Goal: Information Seeking & Learning: Check status

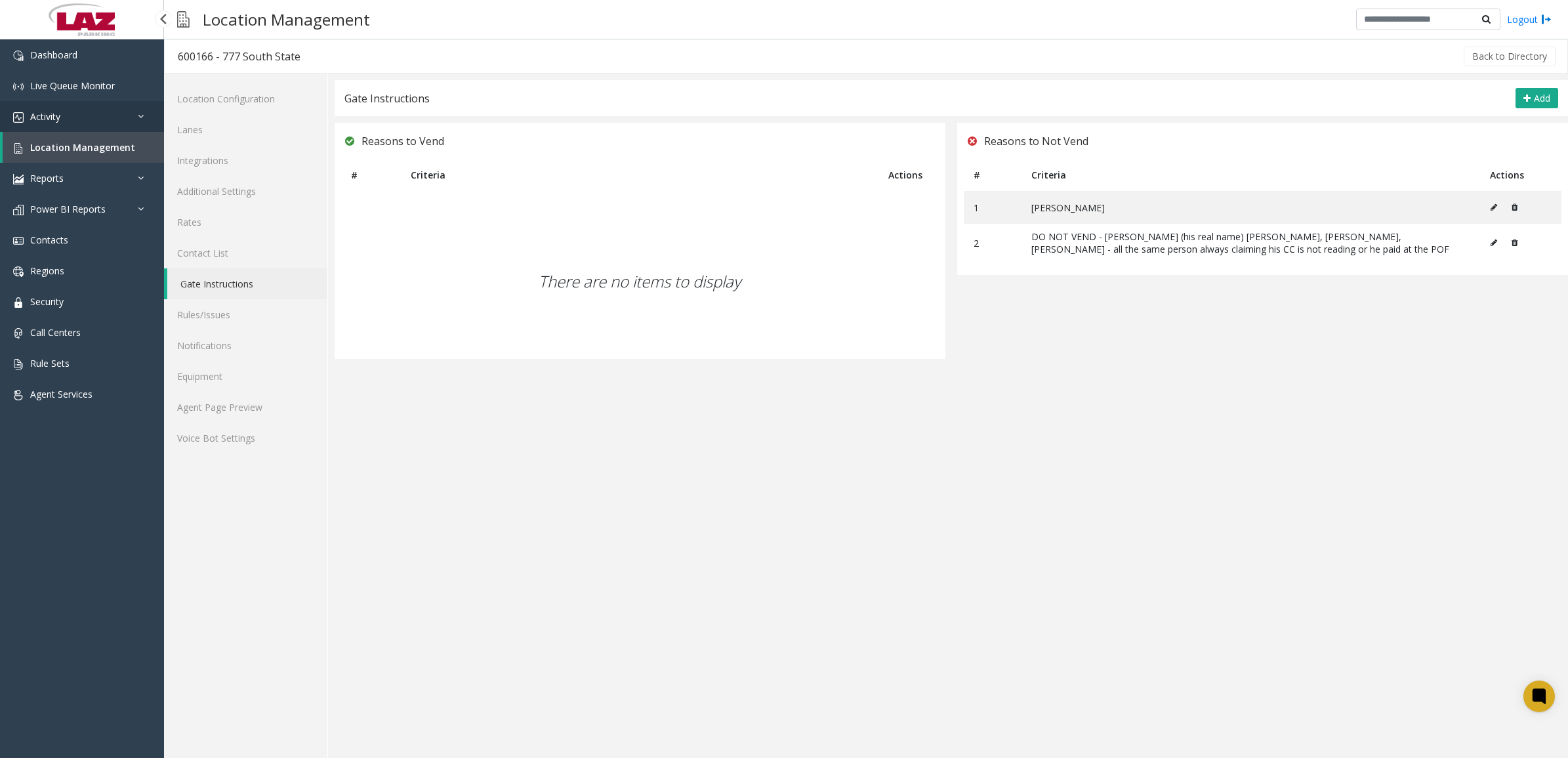
click at [65, 119] on link "Activity" at bounding box center [82, 116] width 164 height 30
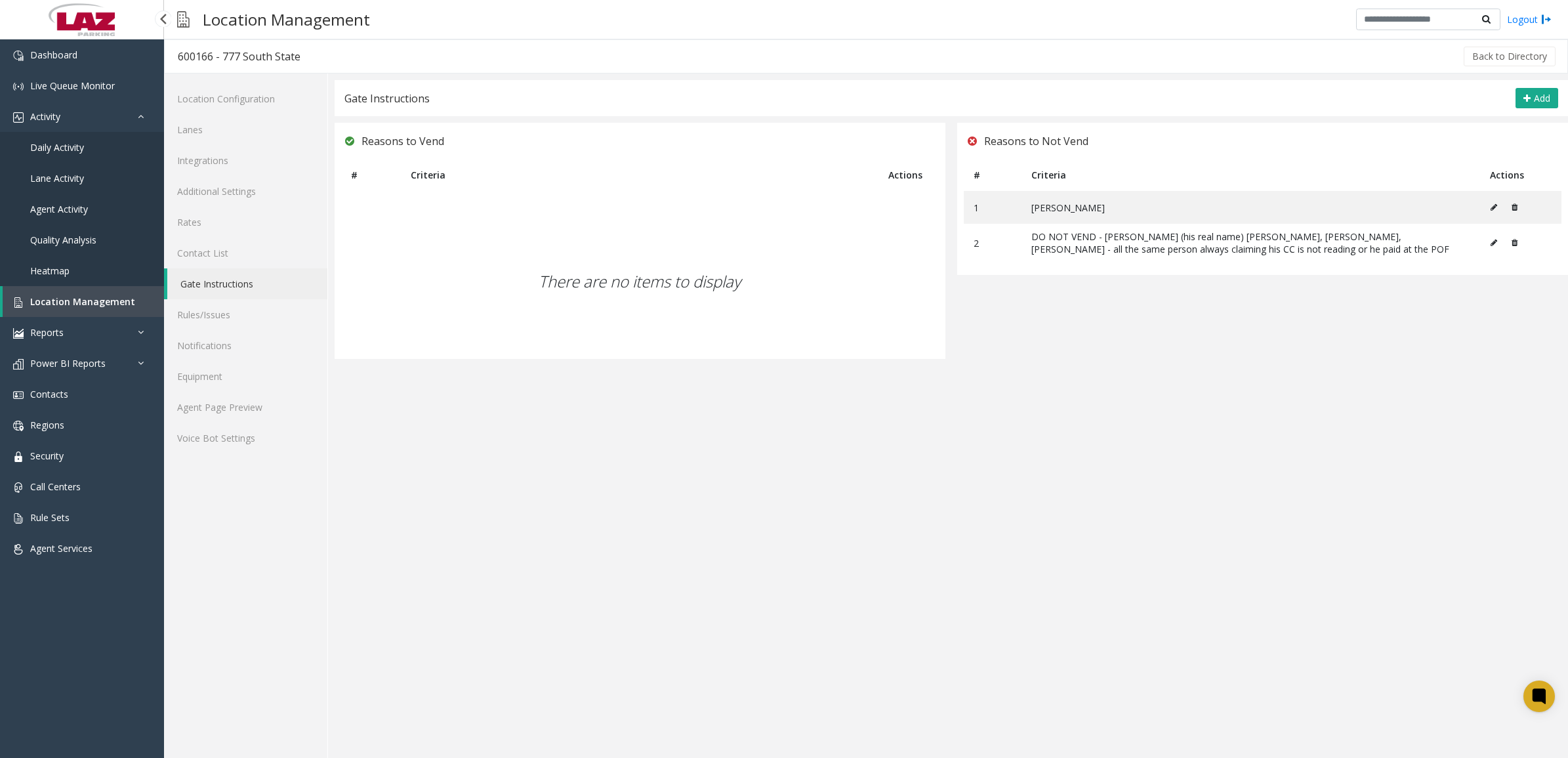
click at [77, 147] on span "Daily Activity" at bounding box center [57, 147] width 54 height 12
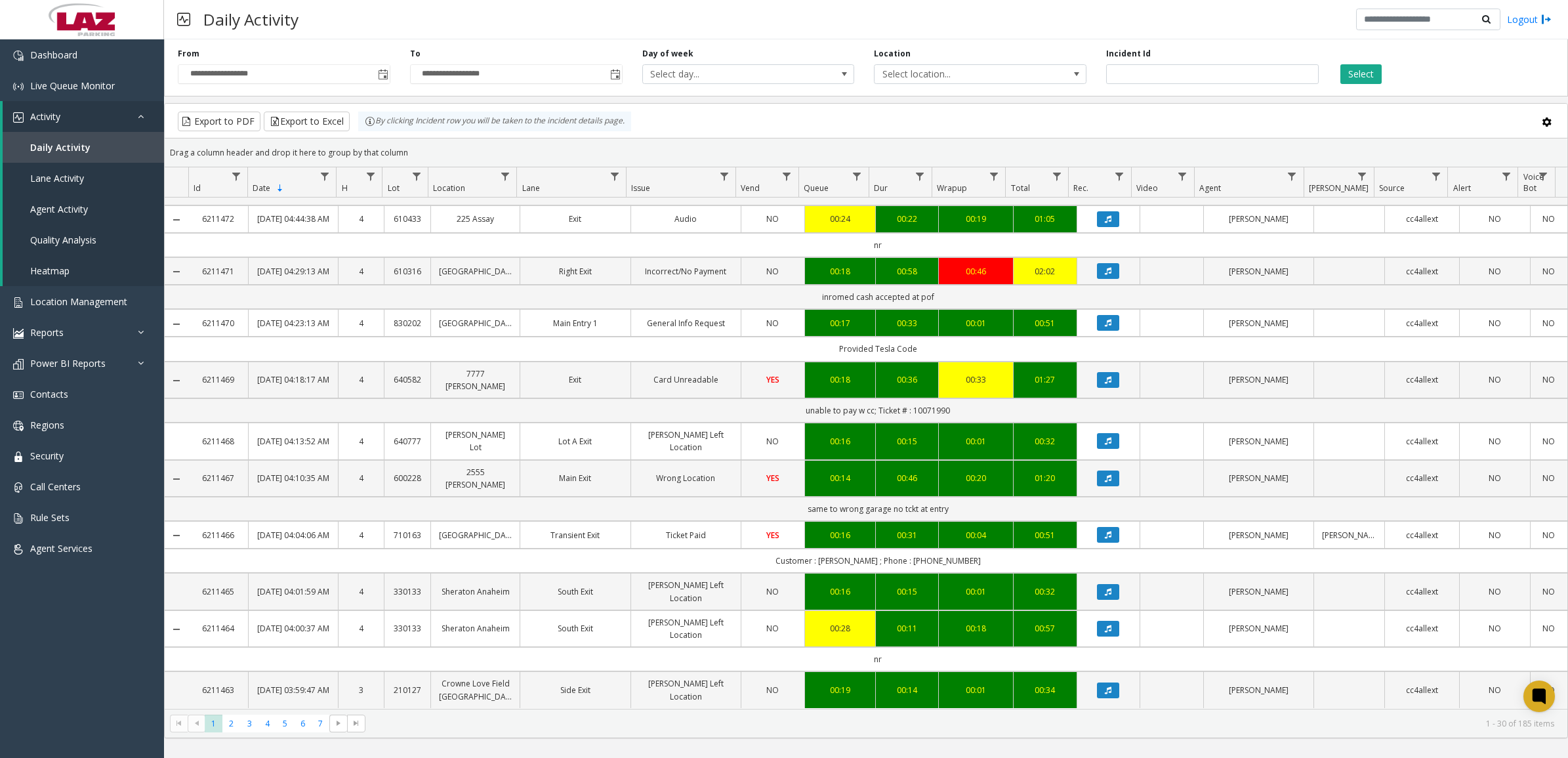
scroll to position [1226, 0]
click at [229, 722] on span "2" at bounding box center [231, 723] width 17 height 17
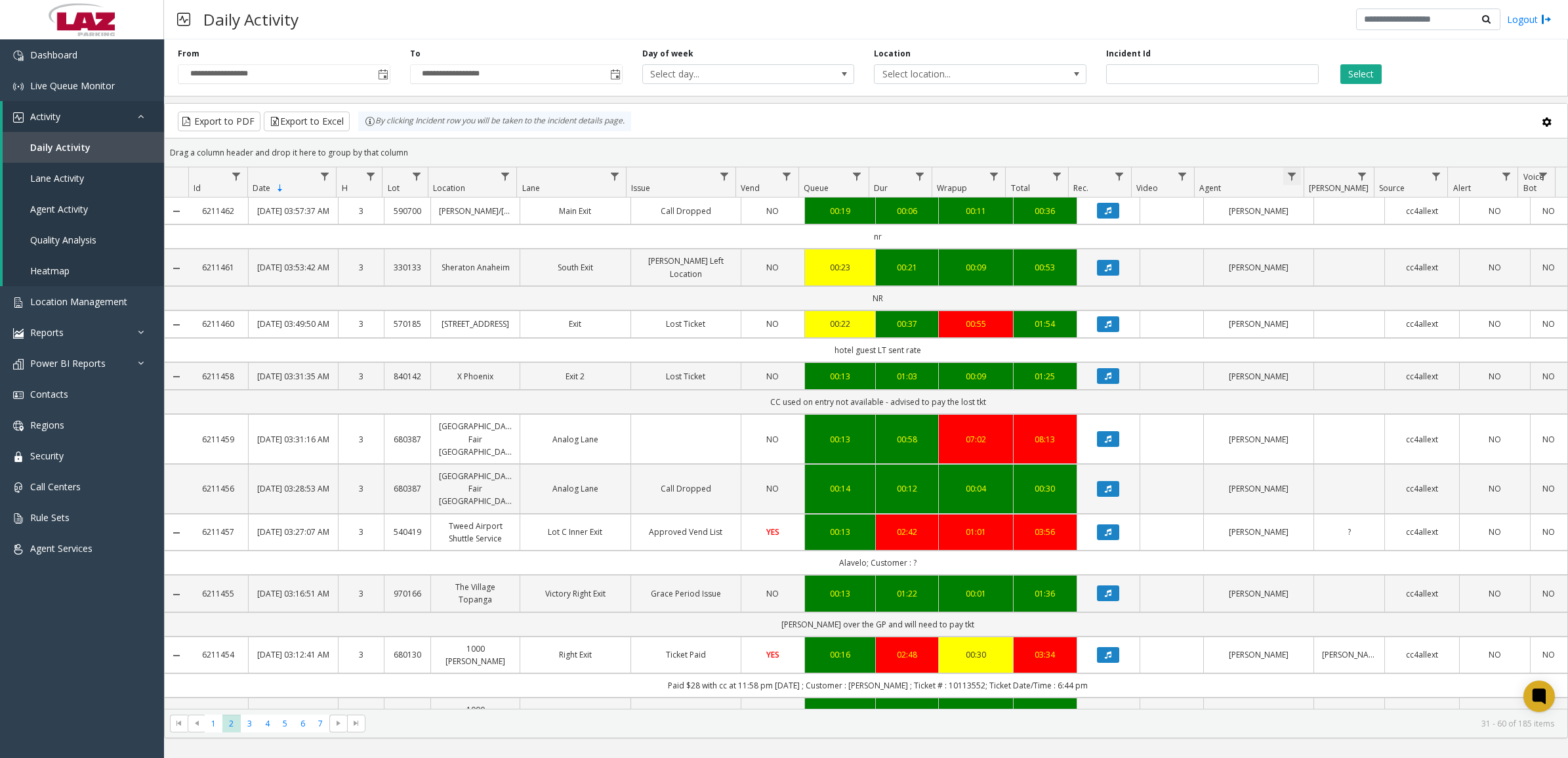
click at [1294, 174] on span "Data table" at bounding box center [1292, 176] width 10 height 10
click at [1329, 235] on input "Agent Filter" at bounding box center [1348, 233] width 112 height 23
type input "****"
click button "Filter" at bounding box center [1376, 356] width 54 height 29
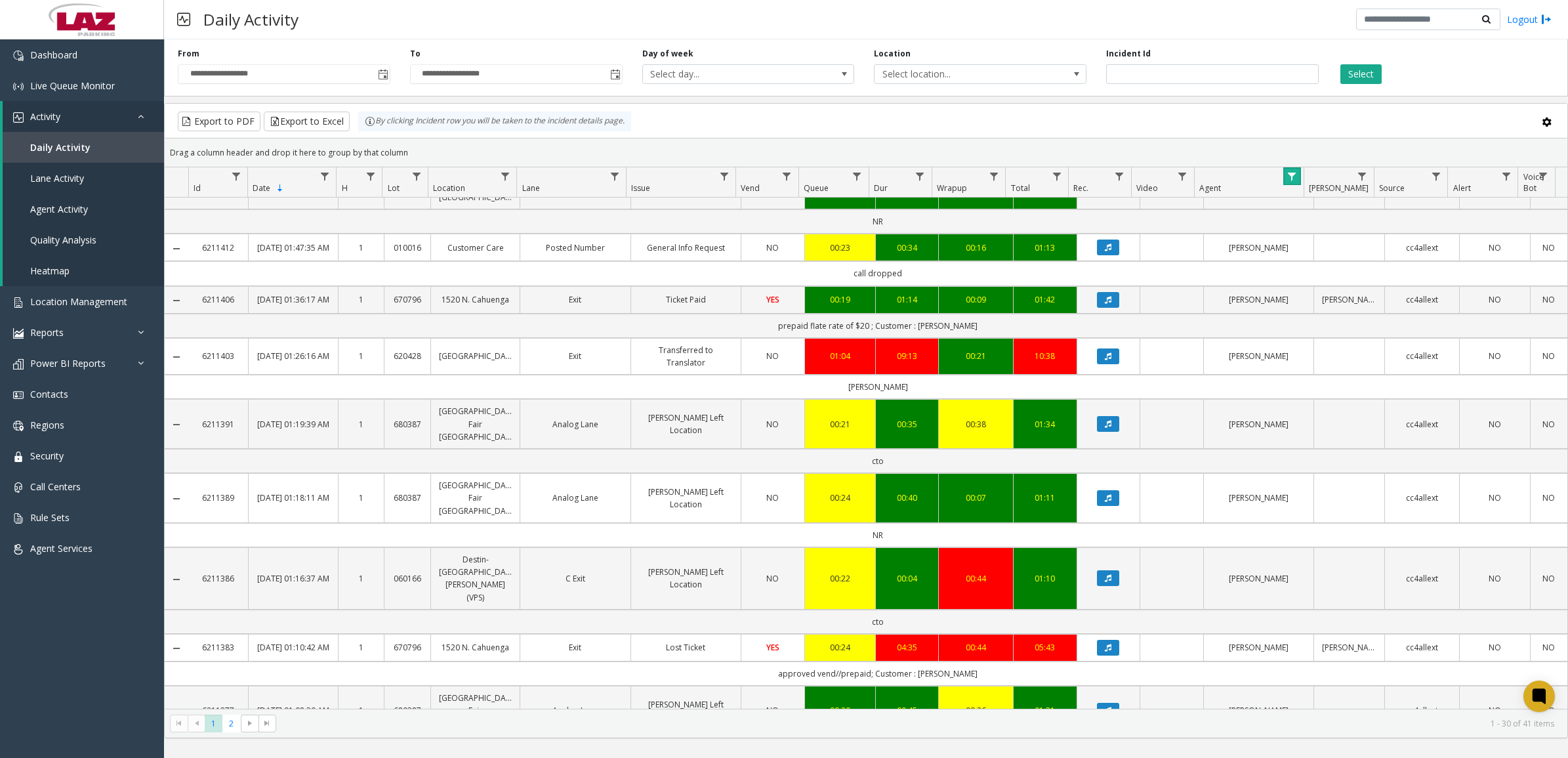
scroll to position [1337, 0]
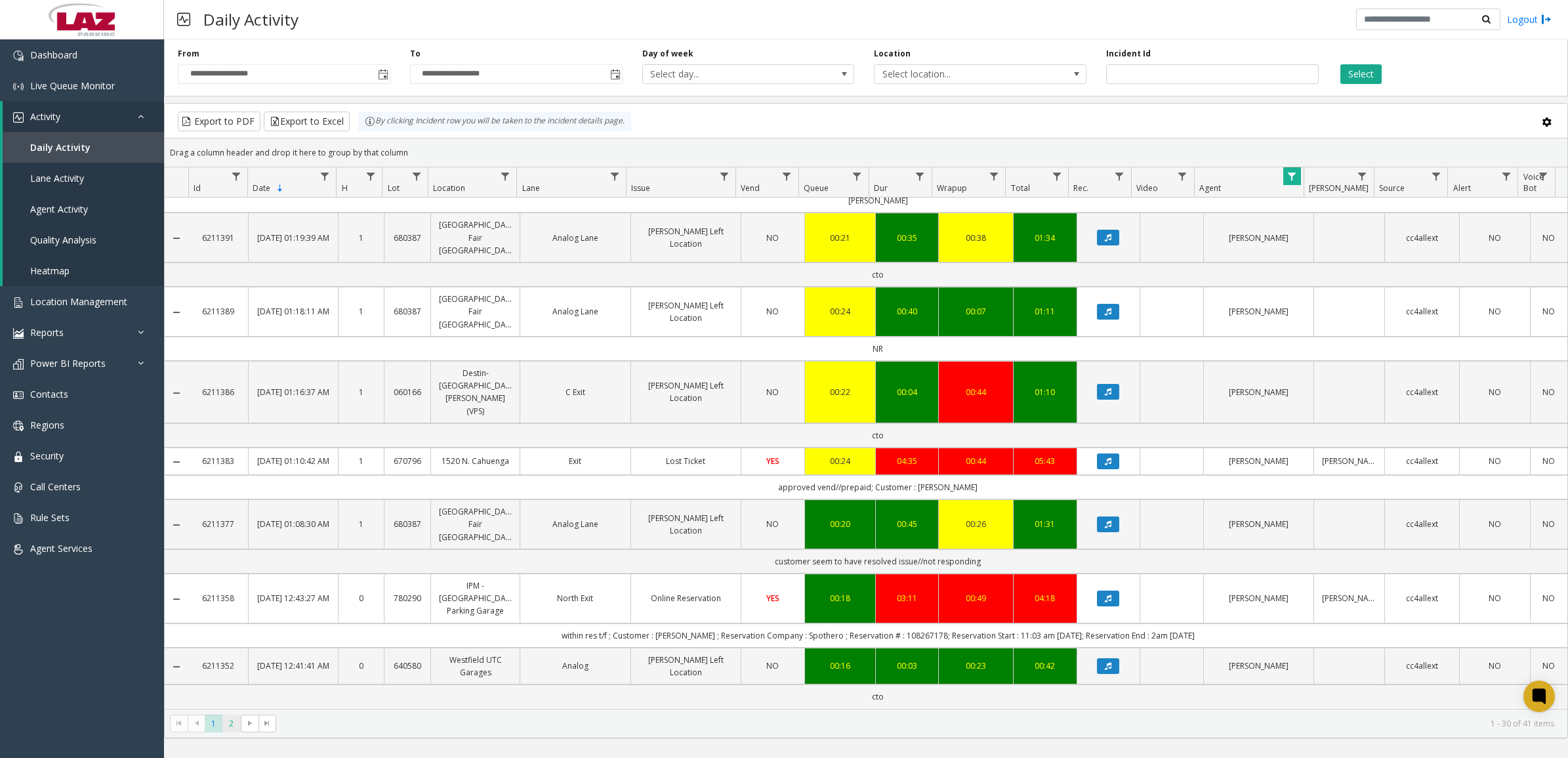
click at [237, 722] on span "2" at bounding box center [231, 723] width 17 height 17
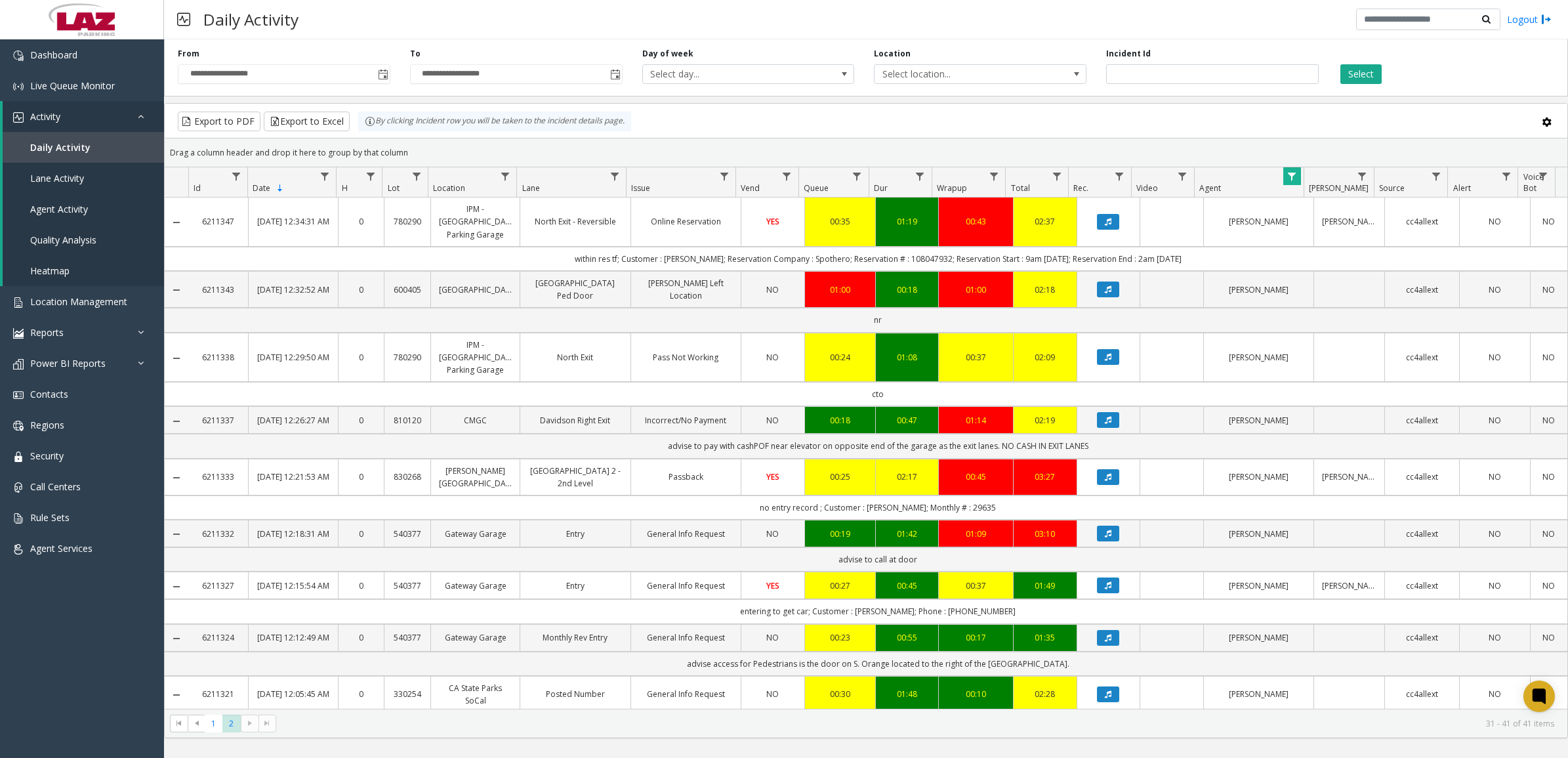
click at [1289, 177] on span "Data table" at bounding box center [1292, 176] width 10 height 10
click at [1308, 359] on button "Clear" at bounding box center [1319, 356] width 54 height 29
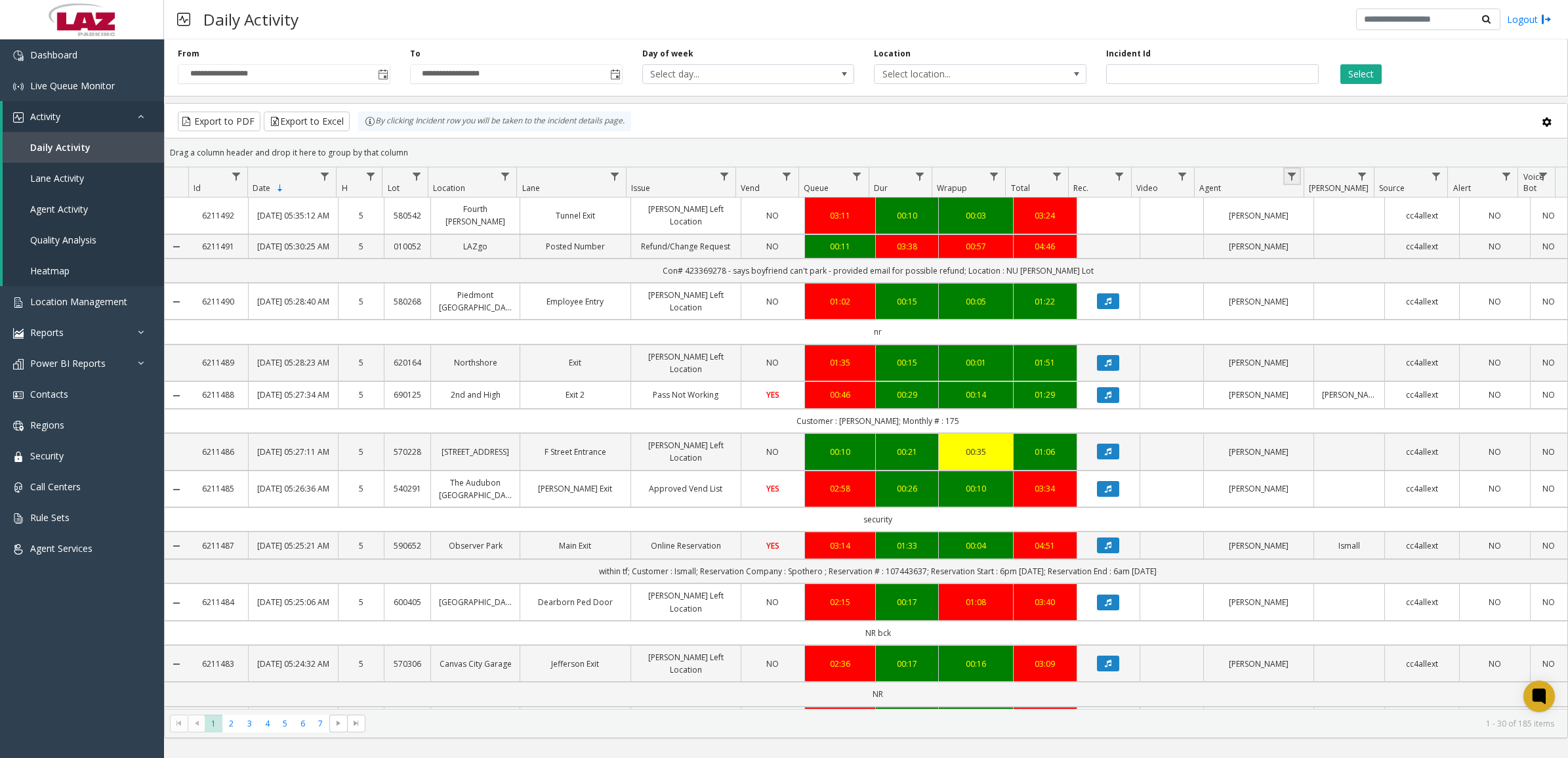
click at [1291, 171] on link "Data table" at bounding box center [1292, 176] width 17 height 17
click at [1316, 234] on input "Agent Filter" at bounding box center [1348, 233] width 112 height 23
type input "*******"
click button "Filter" at bounding box center [1376, 356] width 54 height 29
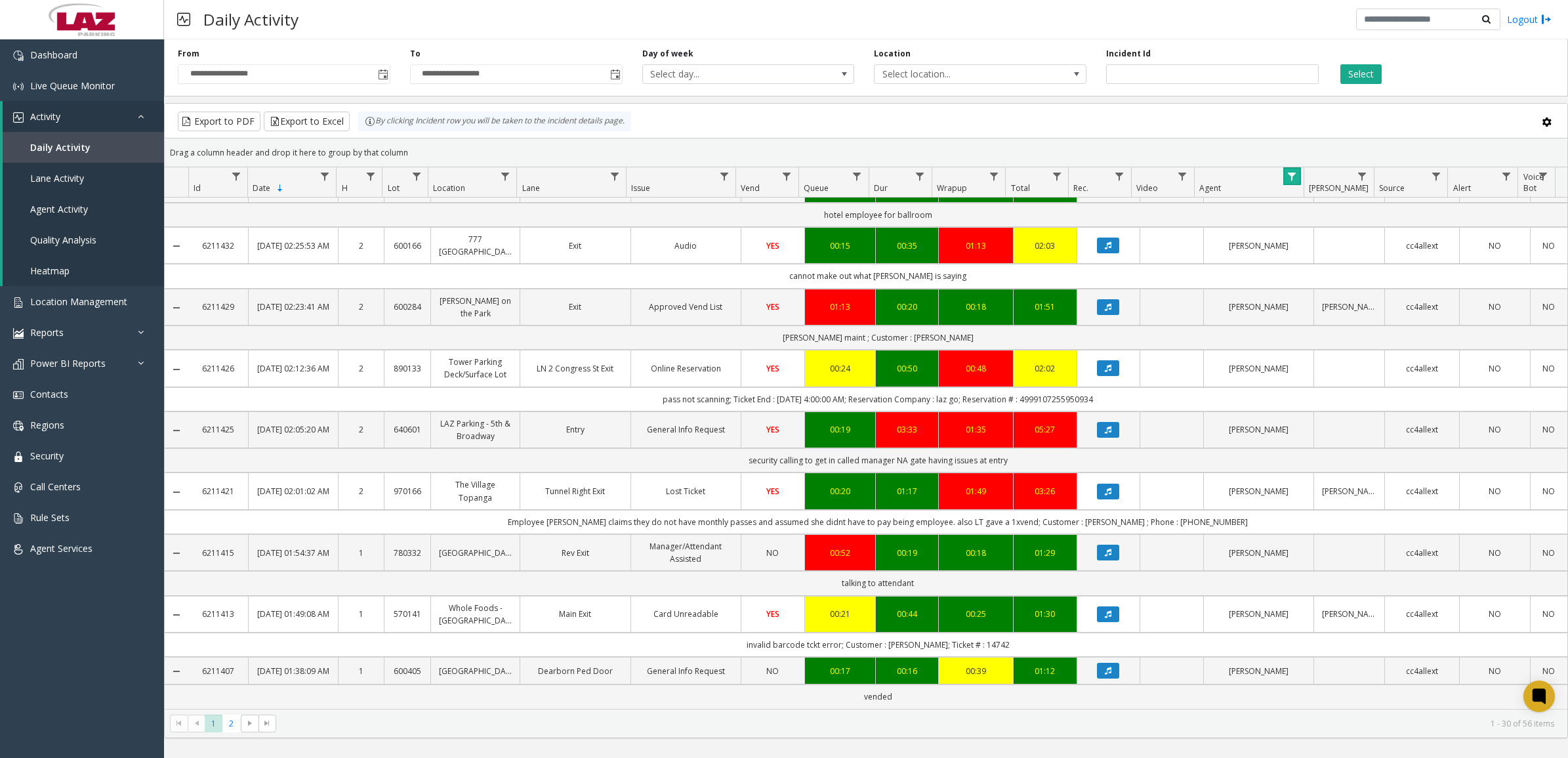
scroll to position [1363, 0]
click at [234, 725] on span "2" at bounding box center [231, 723] width 17 height 17
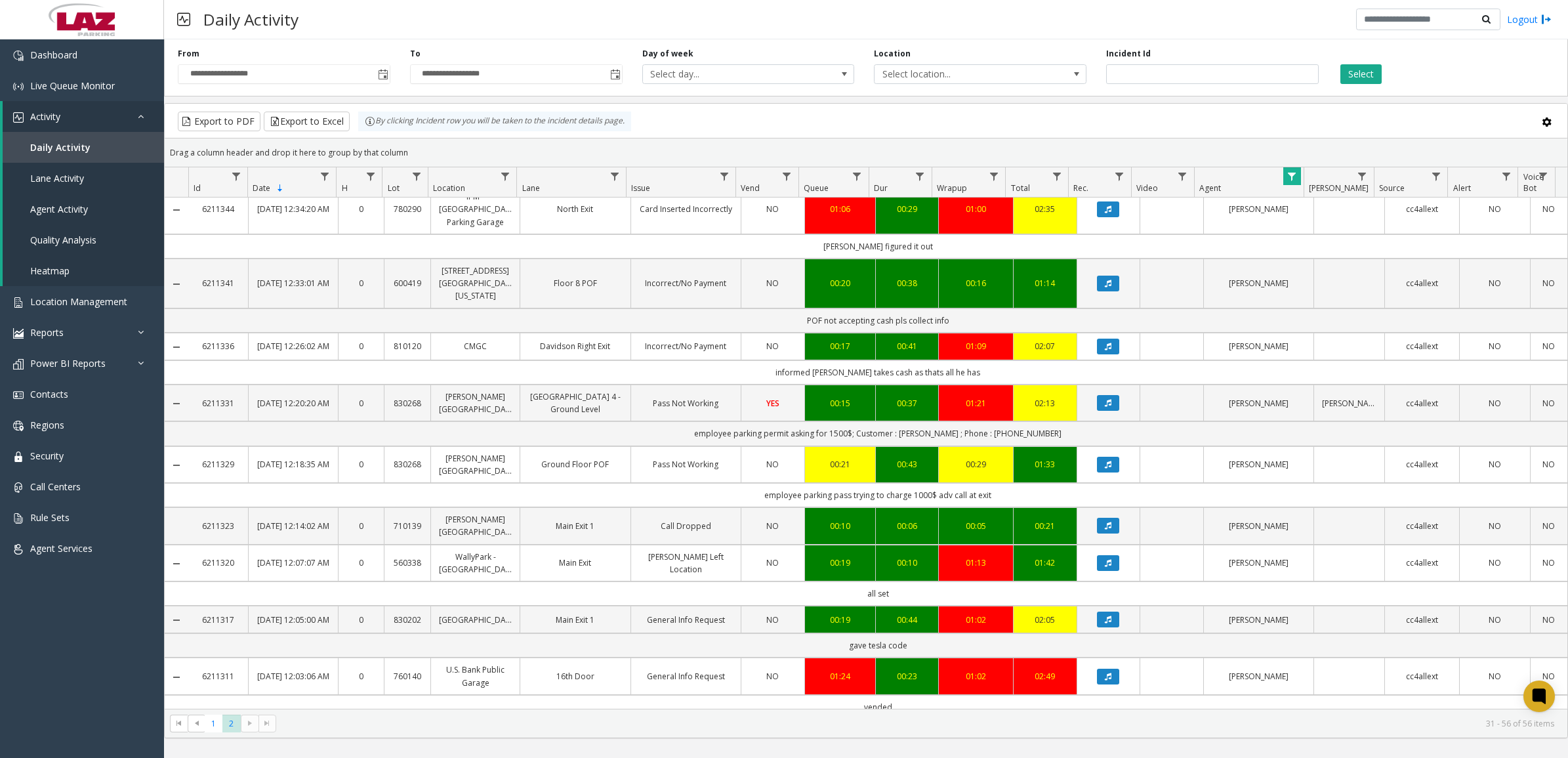
scroll to position [1052, 0]
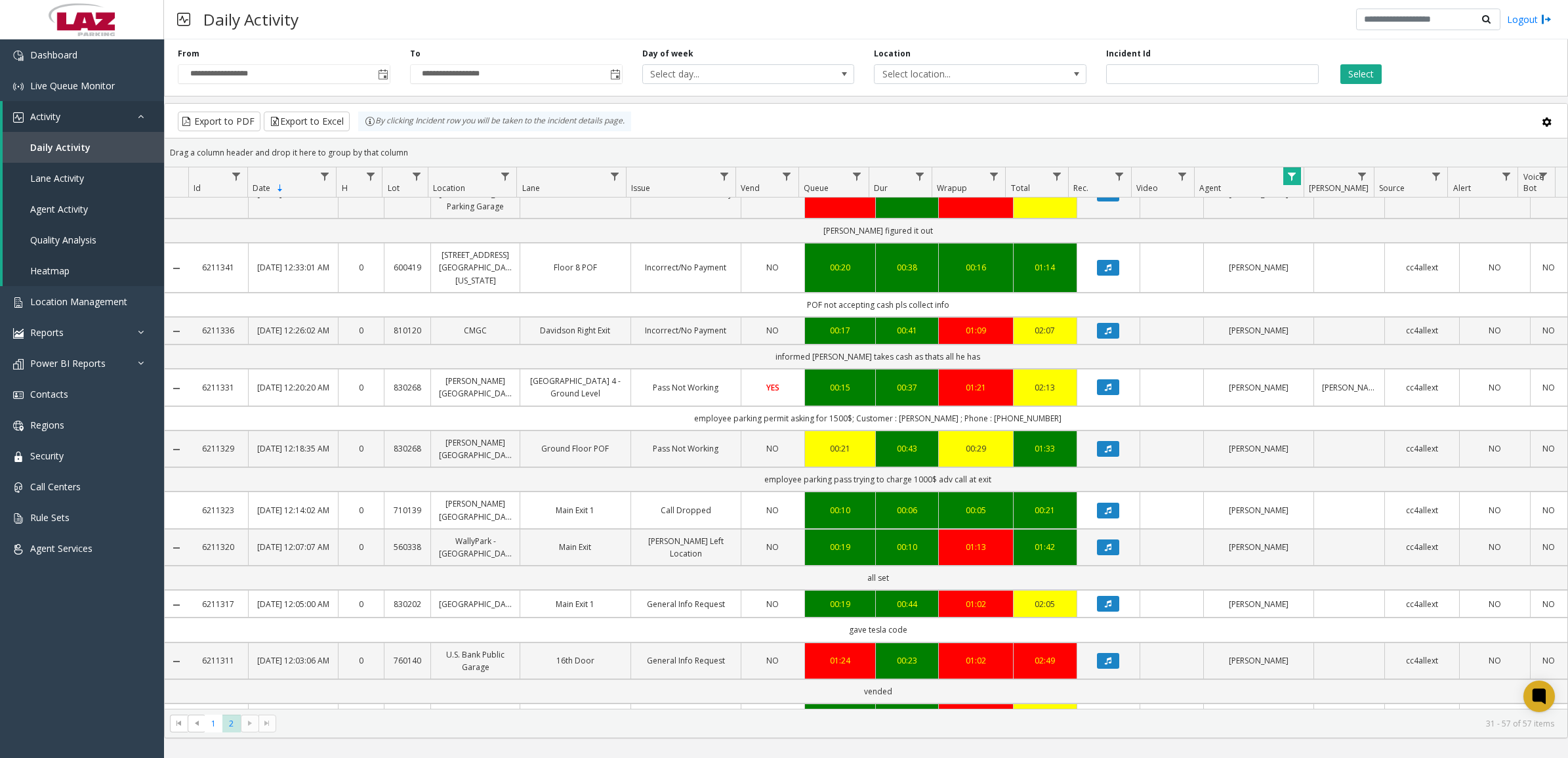
click at [1290, 181] on span "Data table" at bounding box center [1292, 176] width 10 height 10
click at [1288, 178] on span "Data table" at bounding box center [1292, 176] width 10 height 10
click at [1318, 362] on button "Clear" at bounding box center [1319, 356] width 54 height 29
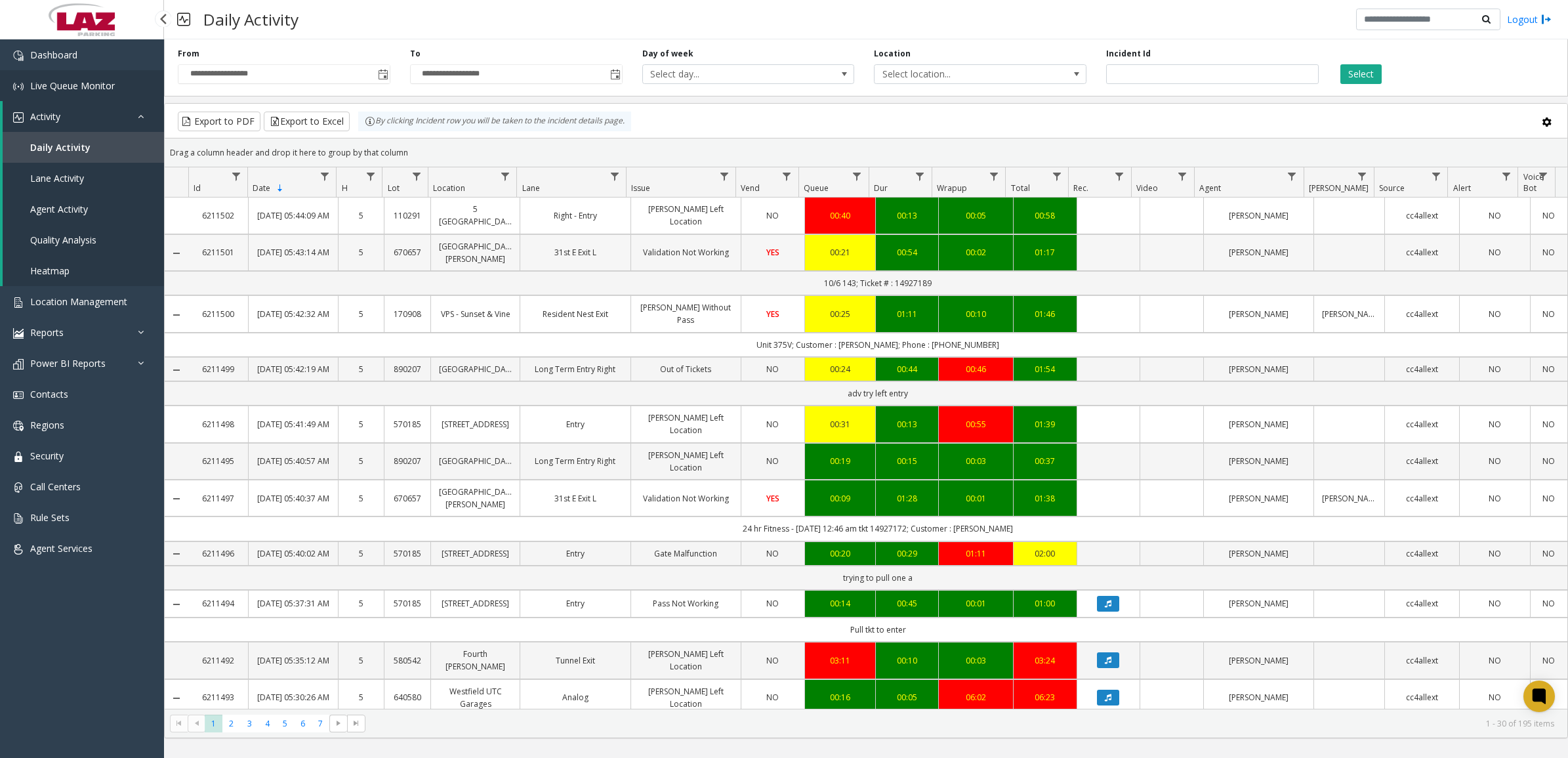
drag, startPoint x: 73, startPoint y: 89, endPoint x: 906, endPoint y: 244, distance: 847.3
click at [73, 89] on span "Live Queue Monitor" at bounding box center [73, 85] width 85 height 12
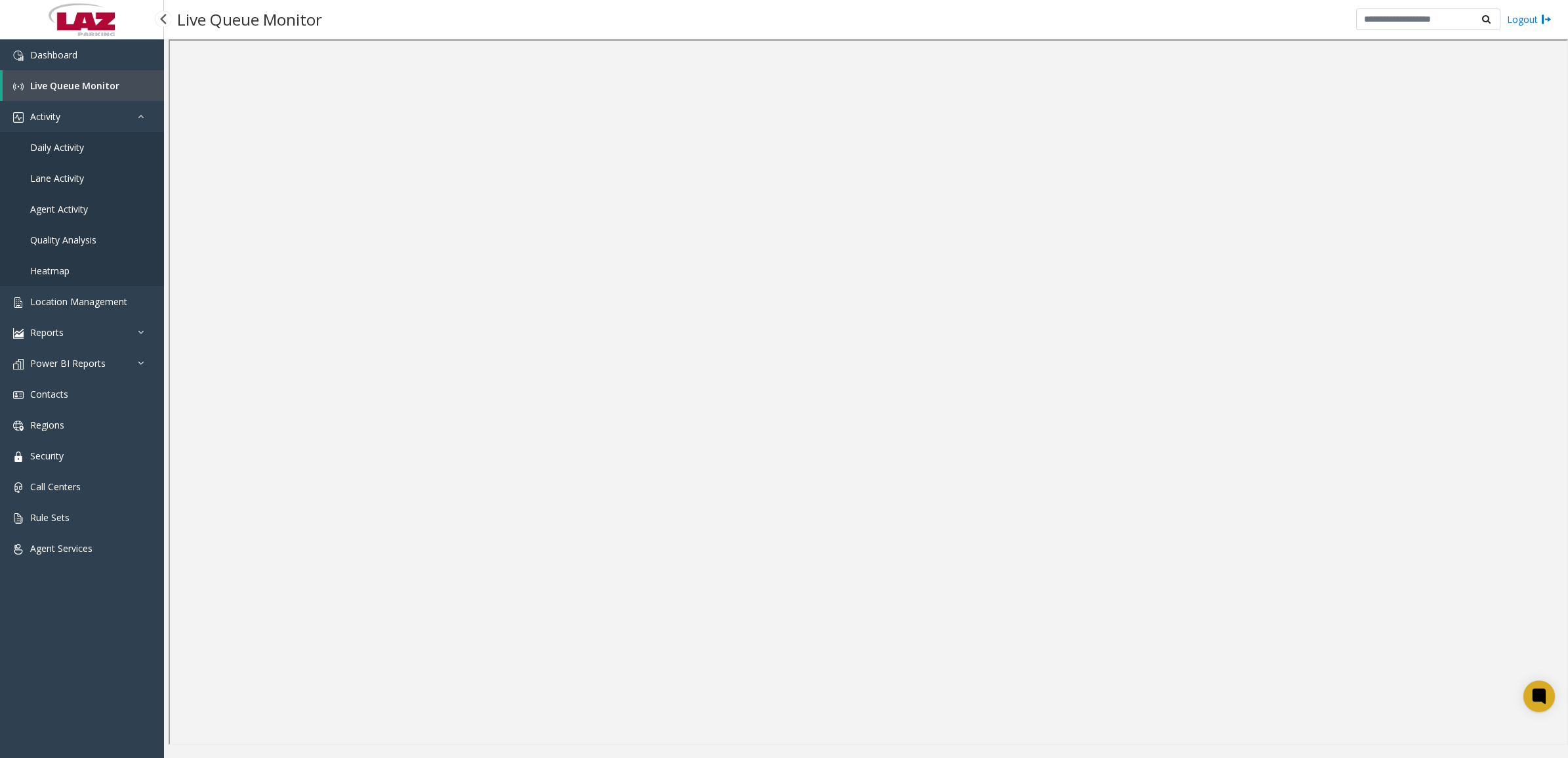
click at [41, 143] on span "Daily Activity" at bounding box center [57, 147] width 54 height 12
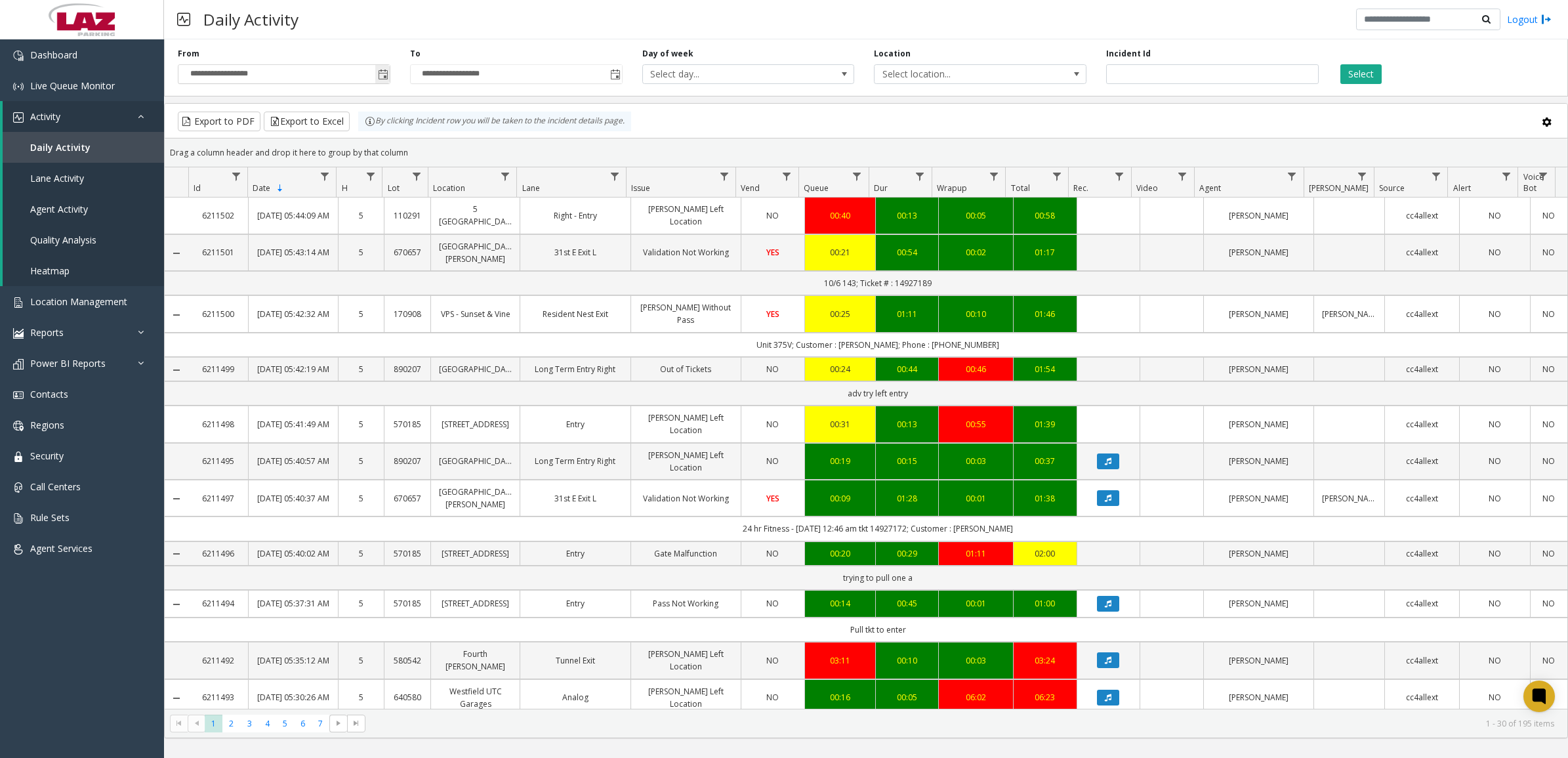
click at [382, 76] on span "Toggle popup" at bounding box center [383, 75] width 10 height 10
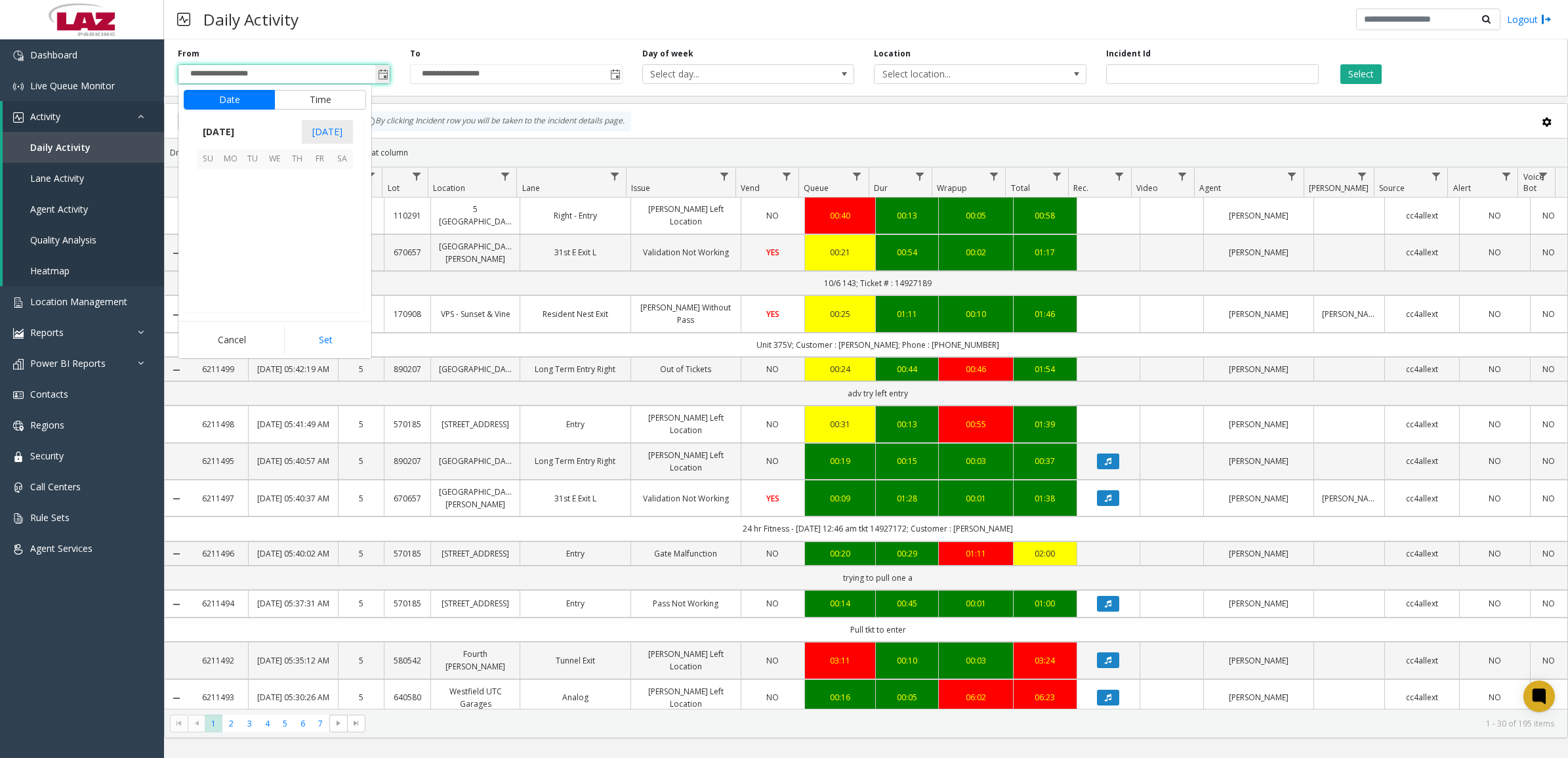
scroll to position [235622, 0]
click at [208, 201] on span "5" at bounding box center [208, 203] width 22 height 23
click at [218, 208] on li "9" at bounding box center [216, 208] width 46 height 20
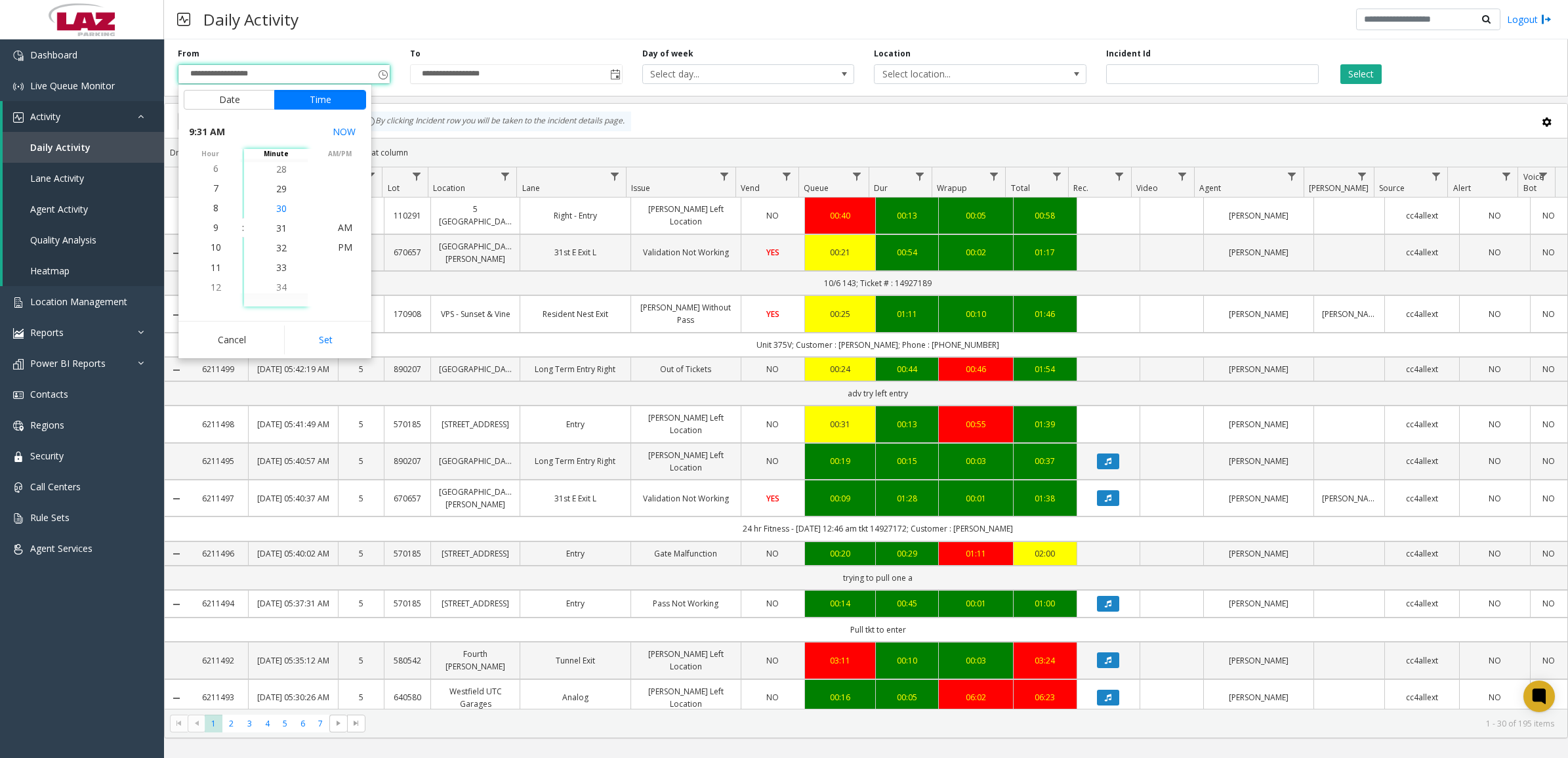
click at [284, 211] on li "30" at bounding box center [281, 208] width 46 height 20
click at [338, 248] on span "PM" at bounding box center [345, 247] width 15 height 12
click at [348, 343] on button "Set" at bounding box center [325, 340] width 83 height 29
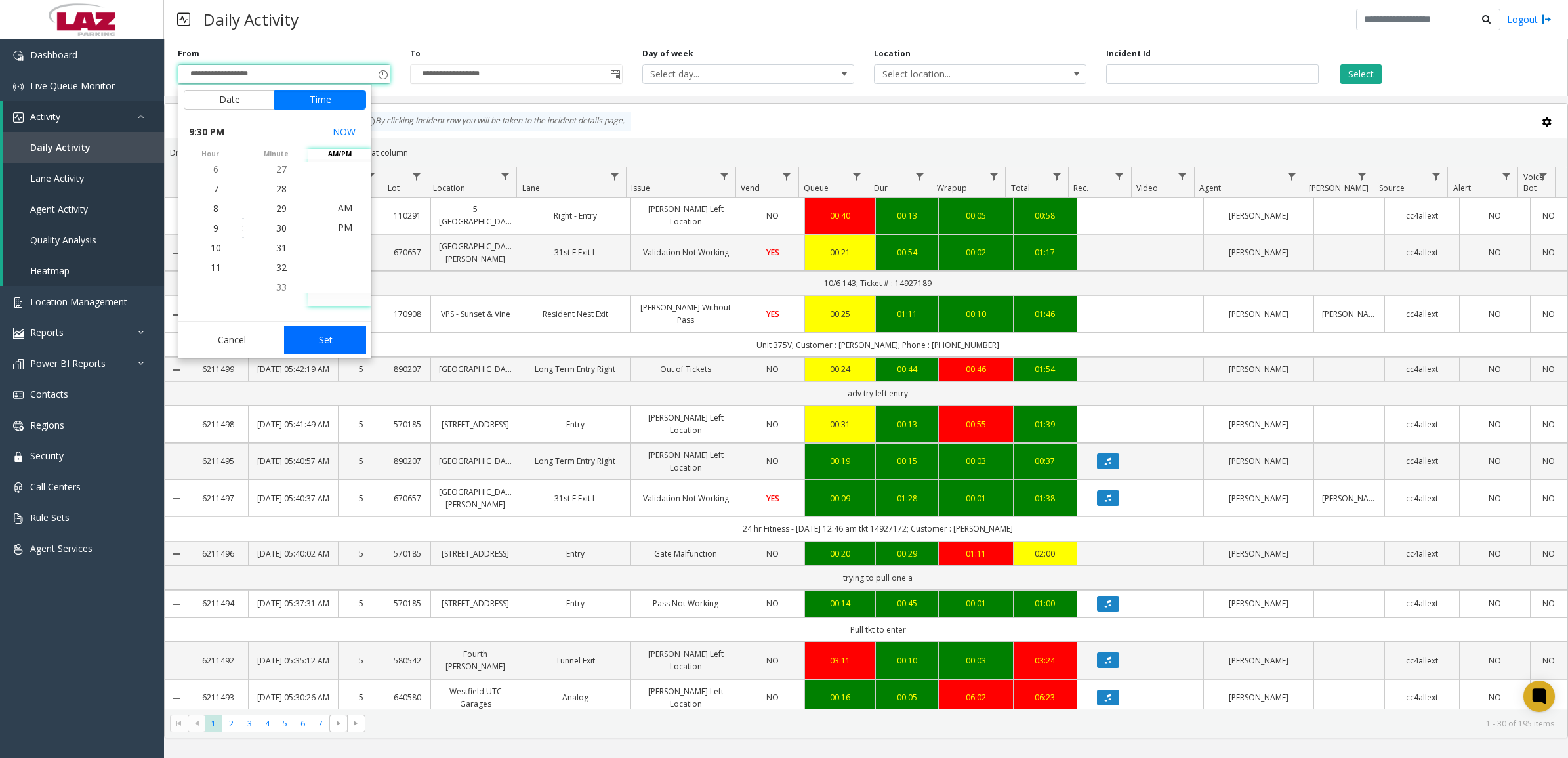
type input "**********"
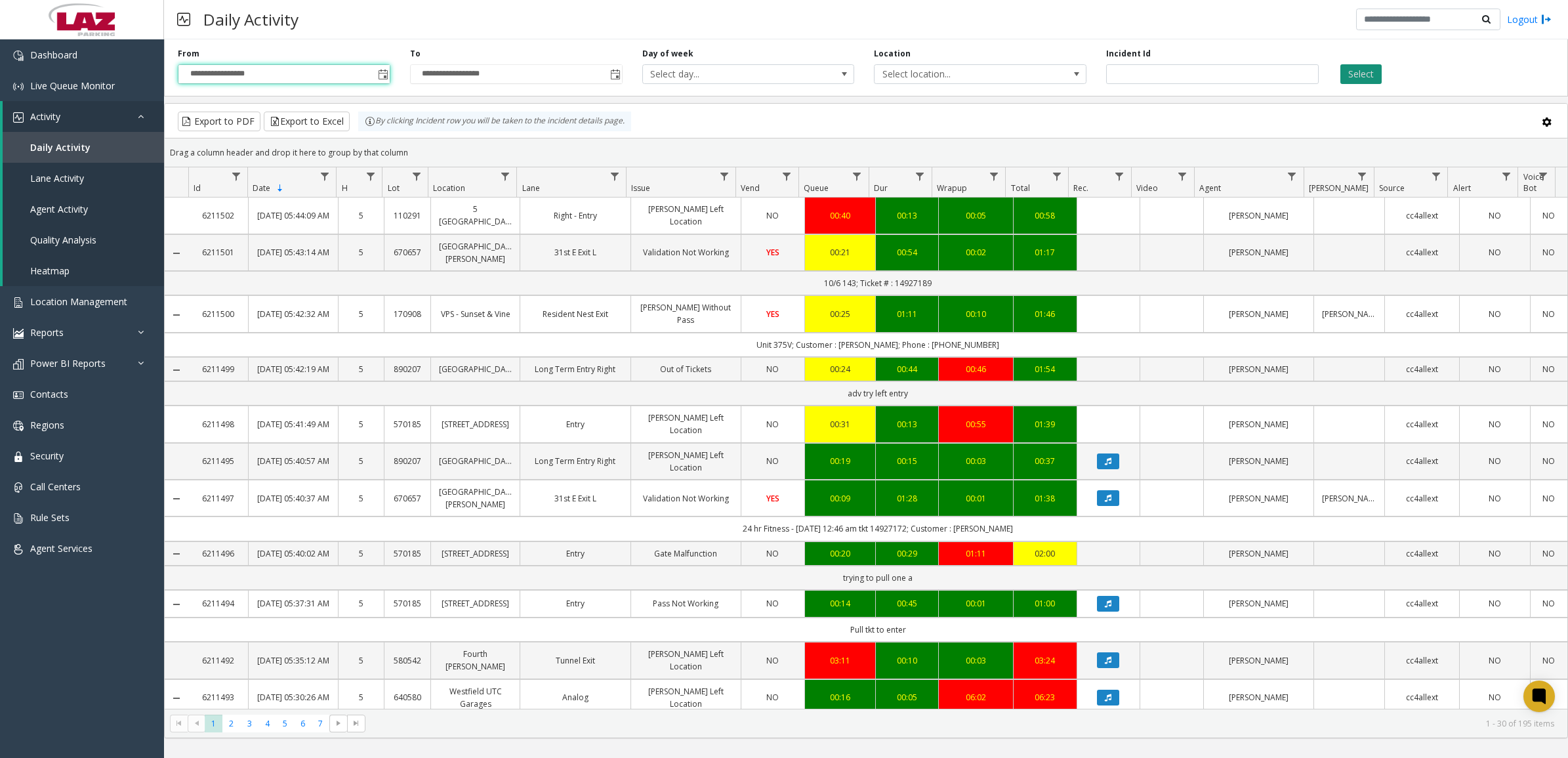
click at [1358, 74] on button "Select" at bounding box center [1360, 74] width 41 height 20
click at [1030, 73] on span "Select location..." at bounding box center [959, 73] width 168 height 18
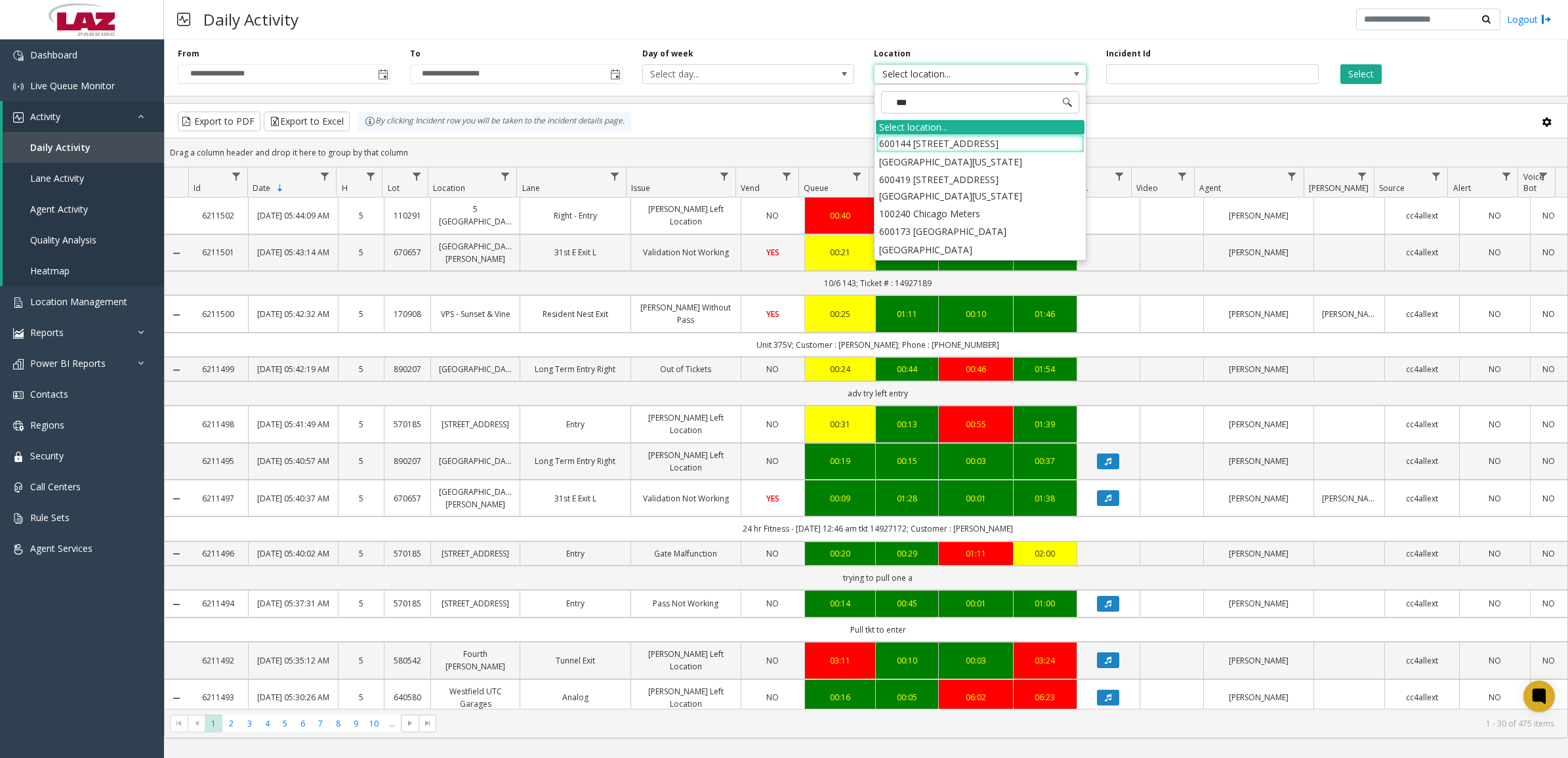
type input "****"
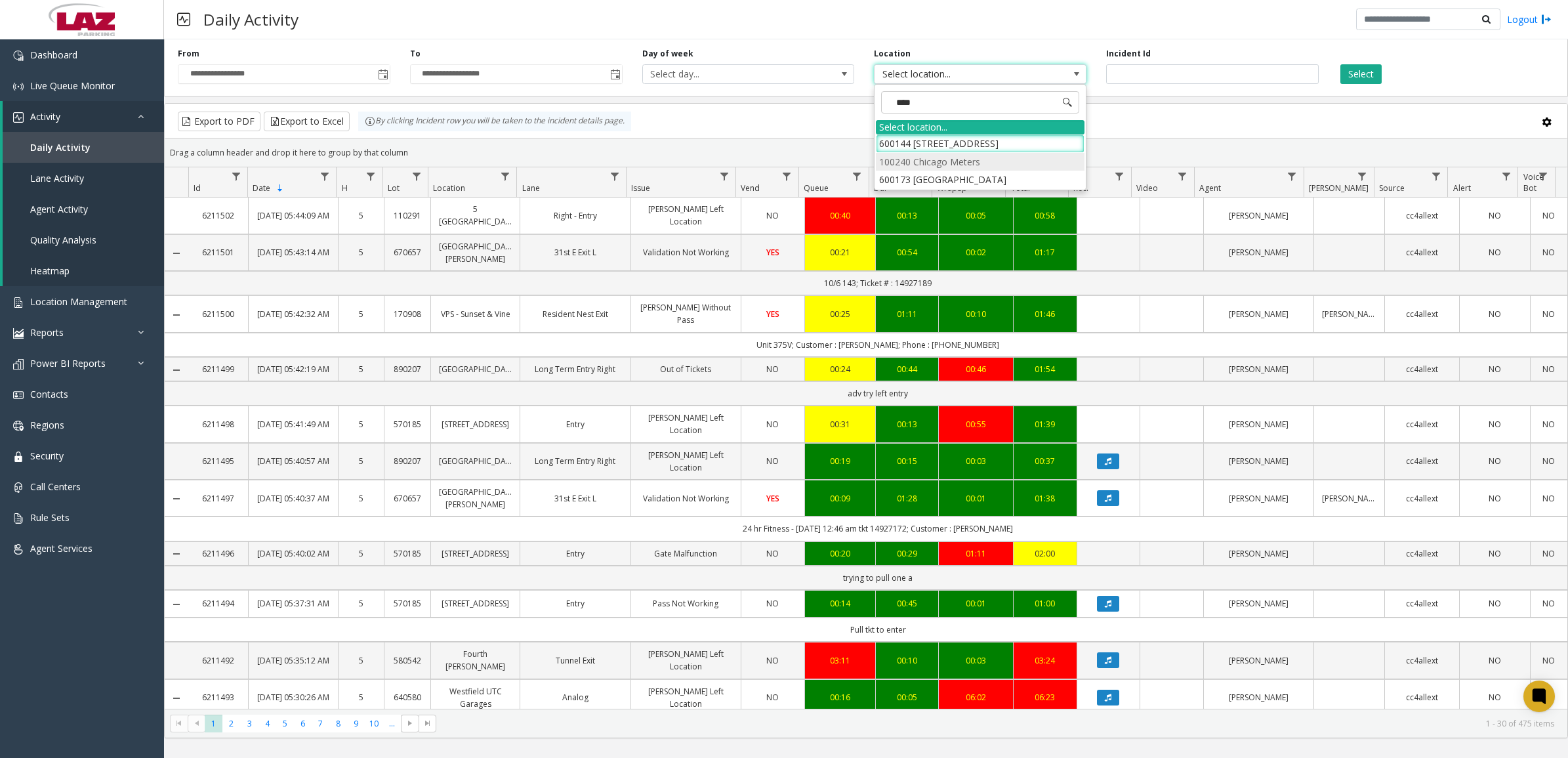
click at [889, 161] on li "100240 Chicago Meters" at bounding box center [980, 162] width 208 height 17
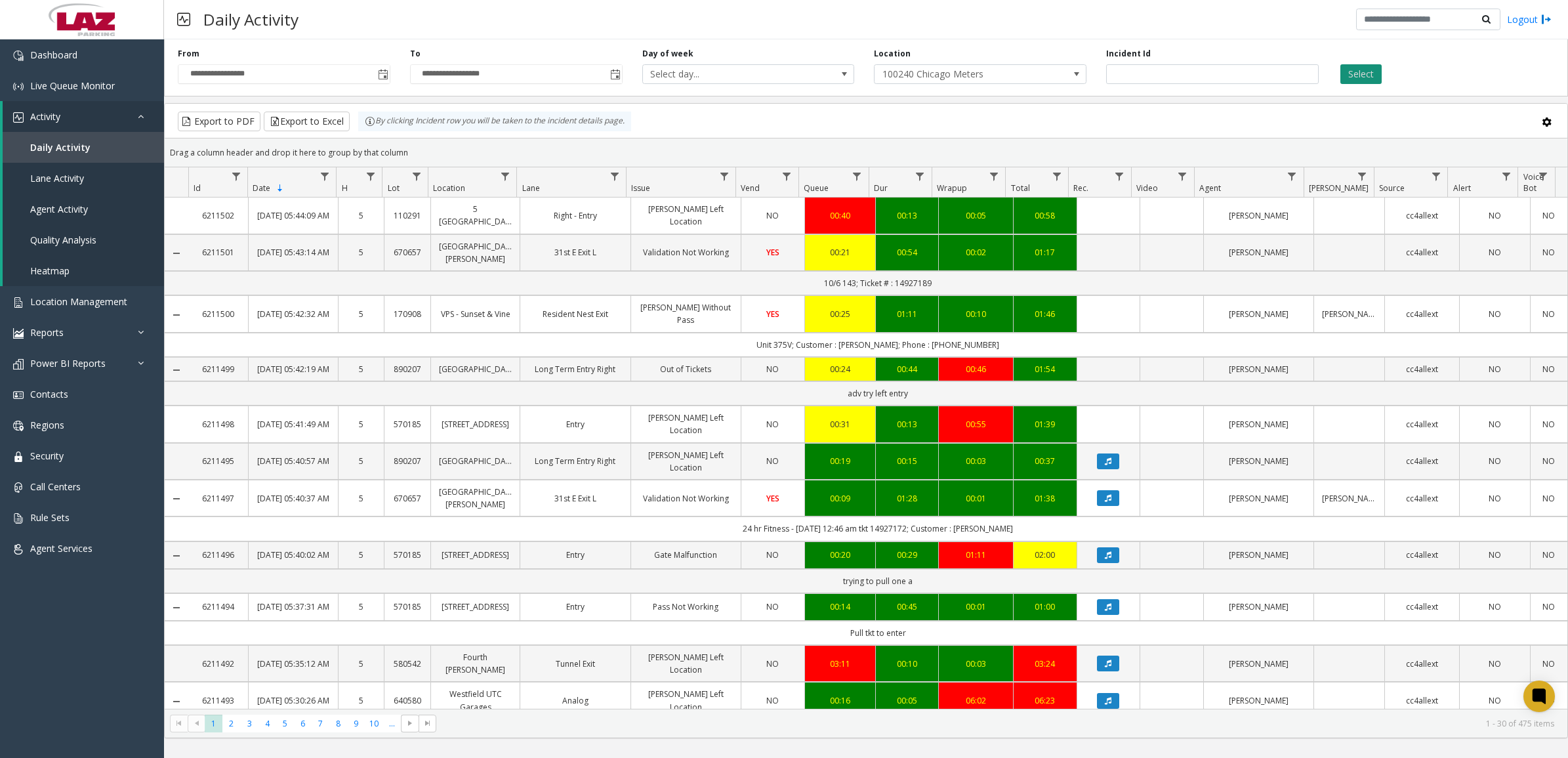
click at [1368, 70] on button "Select" at bounding box center [1360, 74] width 41 height 20
